Goal: Task Accomplishment & Management: Use online tool/utility

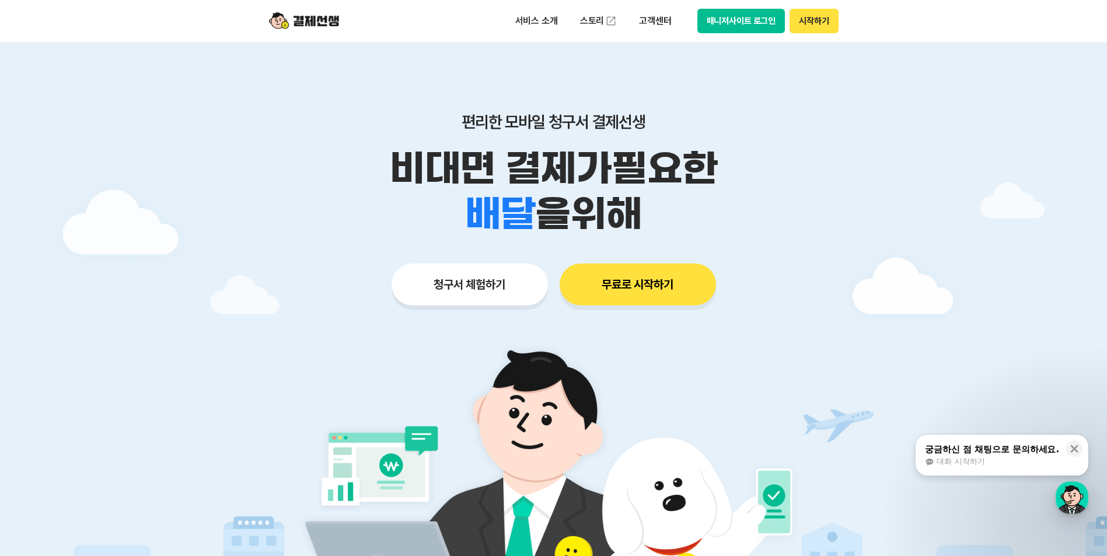
click at [747, 33] on button "매니저사이트 로그인" at bounding box center [741, 21] width 88 height 24
click at [762, 25] on button "매니저사이트 로그인" at bounding box center [741, 21] width 88 height 24
click at [762, 24] on button "매니저사이트 로그인" at bounding box center [741, 21] width 88 height 24
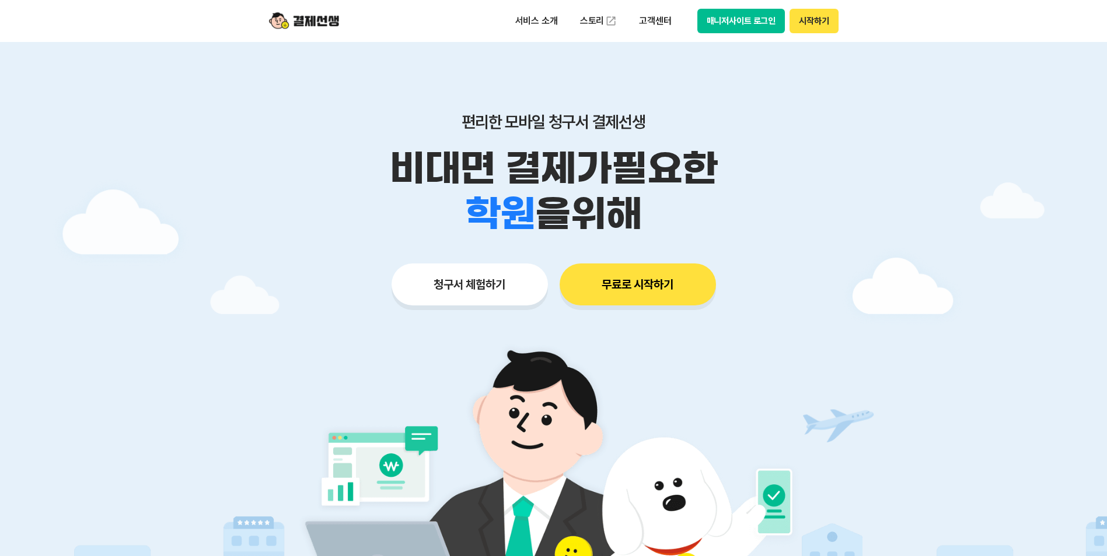
click at [729, 26] on button "매니저사이트 로그인" at bounding box center [741, 21] width 88 height 24
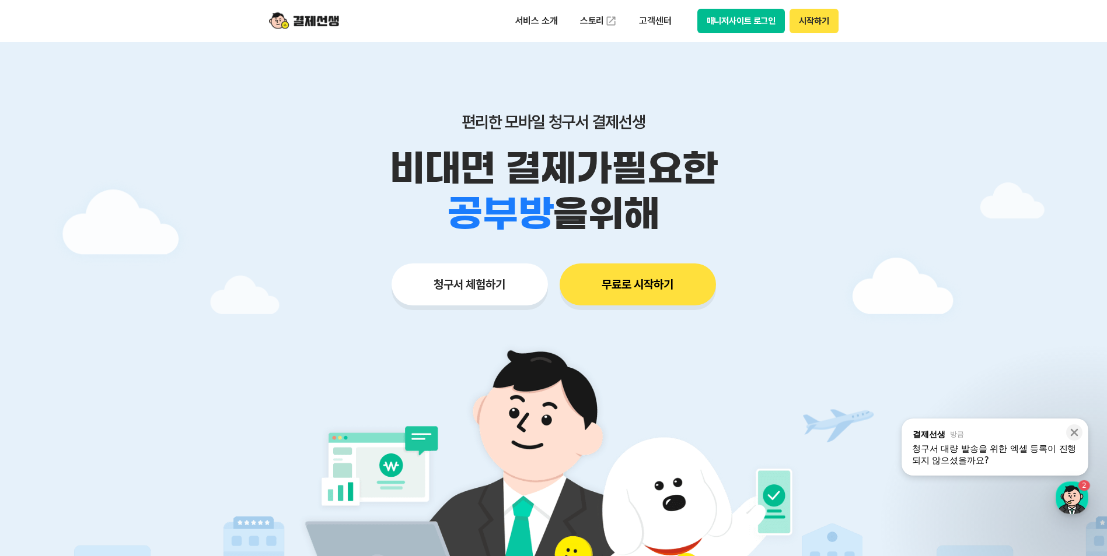
click at [724, 31] on button "매니저사이트 로그인" at bounding box center [741, 21] width 88 height 24
